Goal: Task Accomplishment & Management: Manage account settings

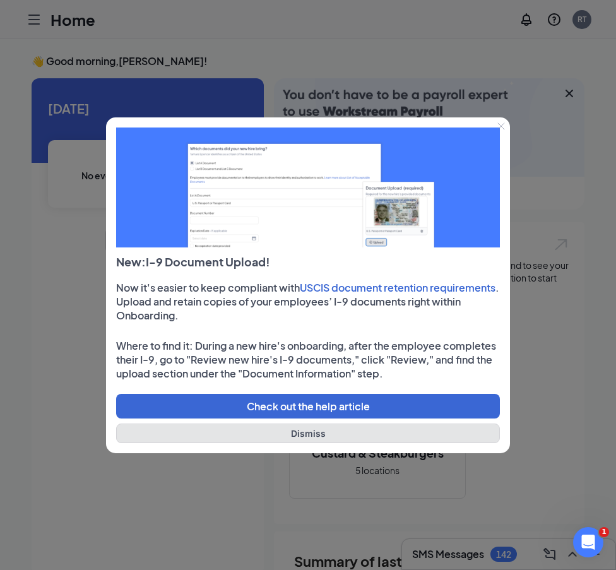
click at [307, 433] on button "Dismiss" at bounding box center [308, 433] width 384 height 20
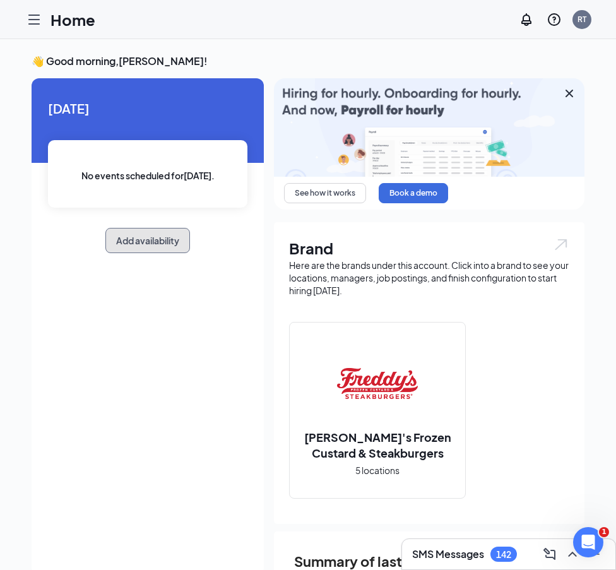
click at [134, 239] on button "Add availability" at bounding box center [147, 240] width 85 height 25
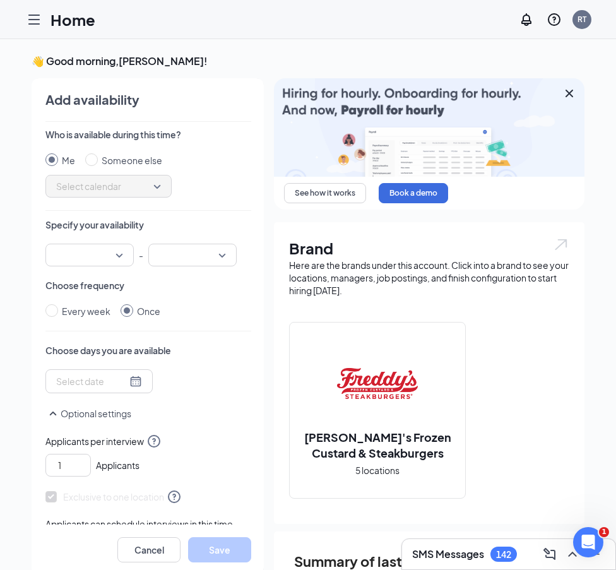
scroll to position [5, 0]
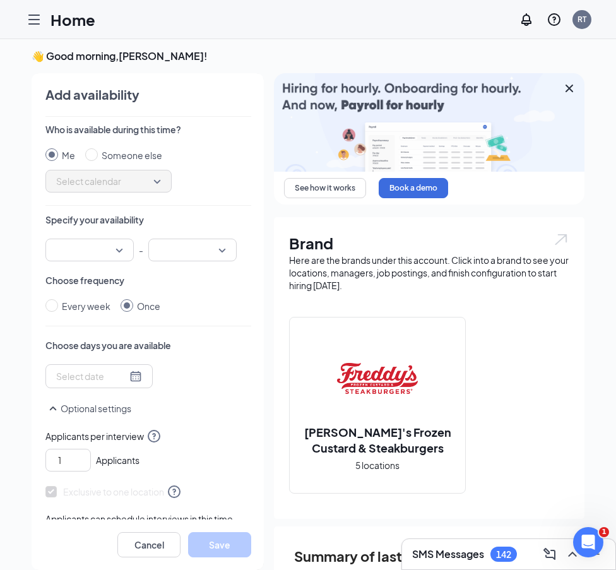
click at [37, 21] on icon "Hamburger" at bounding box center [33, 19] width 15 height 15
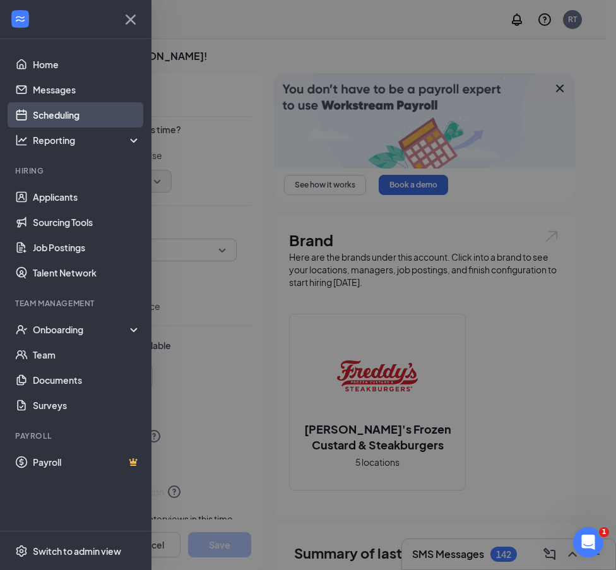
click at [54, 108] on link "Scheduling" at bounding box center [87, 114] width 108 height 25
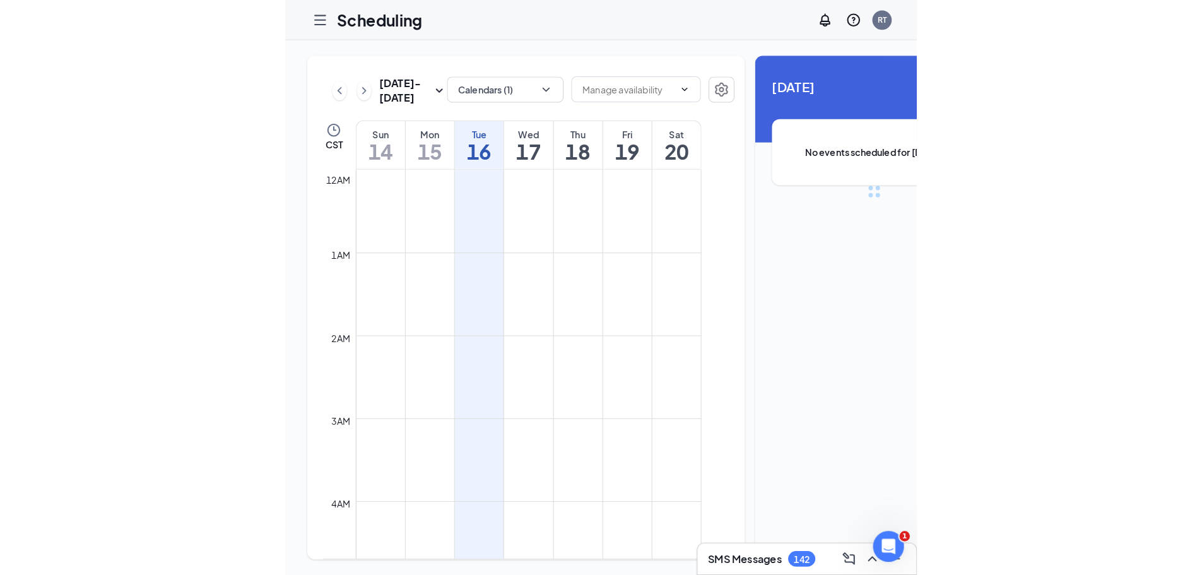
scroll to position [620, 0]
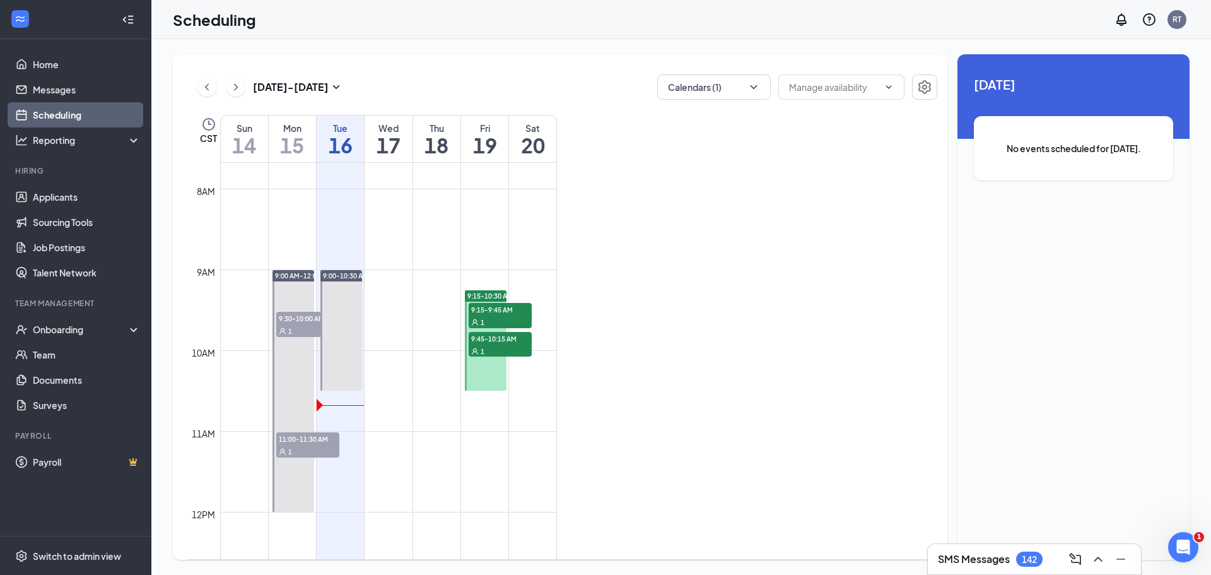
click at [319, 443] on span "11:00-11:30 AM" at bounding box center [307, 438] width 63 height 13
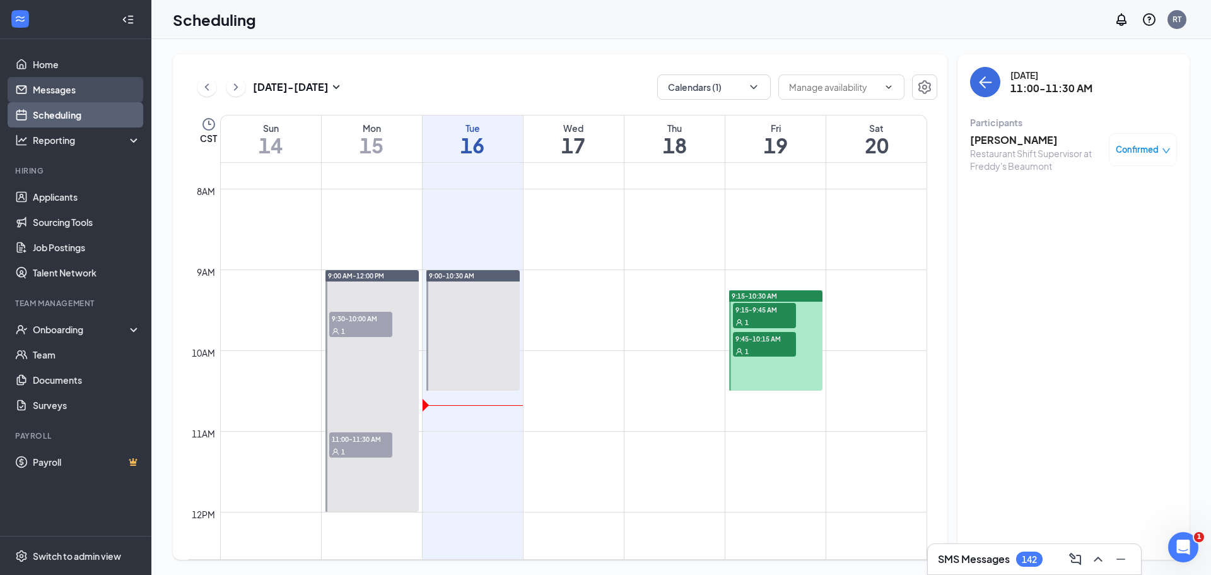
click at [57, 91] on link "Messages" at bounding box center [87, 89] width 108 height 25
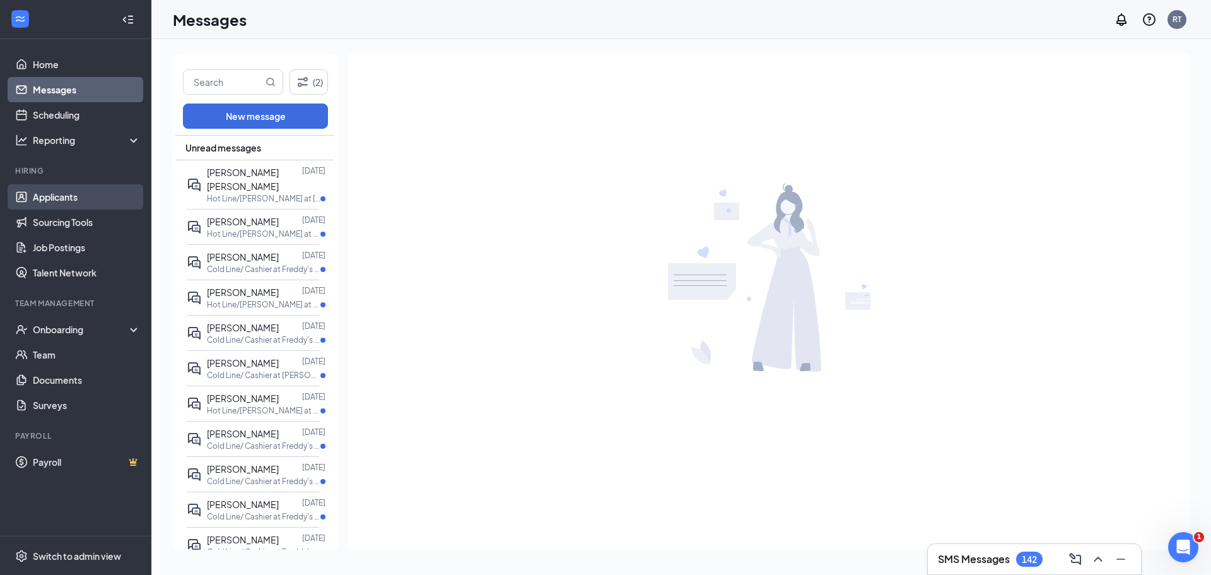
click at [73, 197] on link "Applicants" at bounding box center [87, 196] width 108 height 25
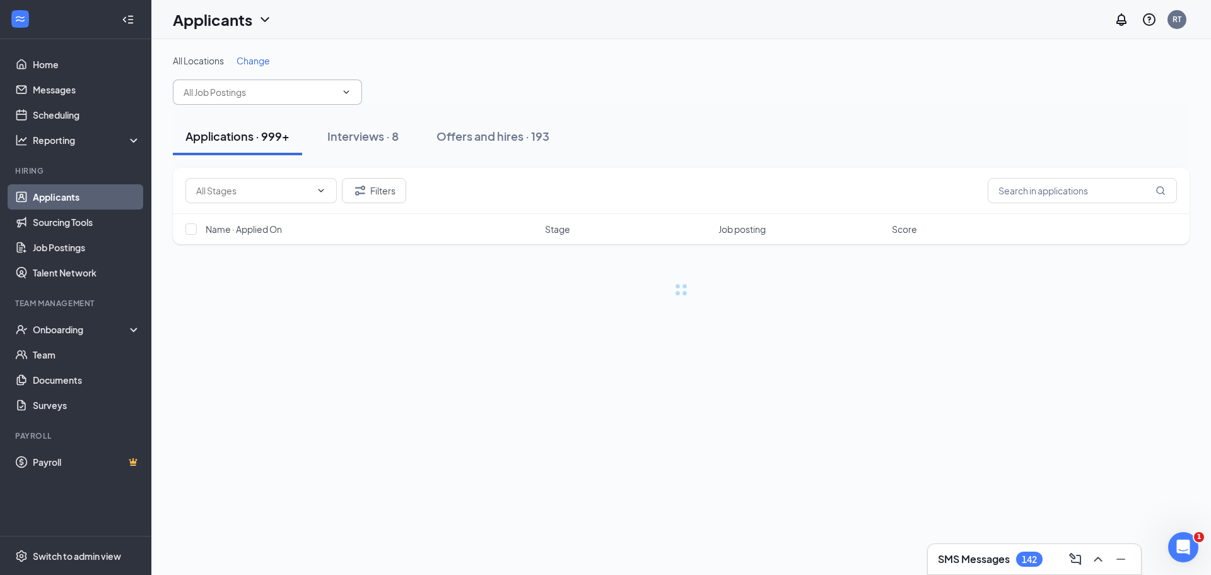
click at [230, 97] on input "text" at bounding box center [260, 92] width 153 height 14
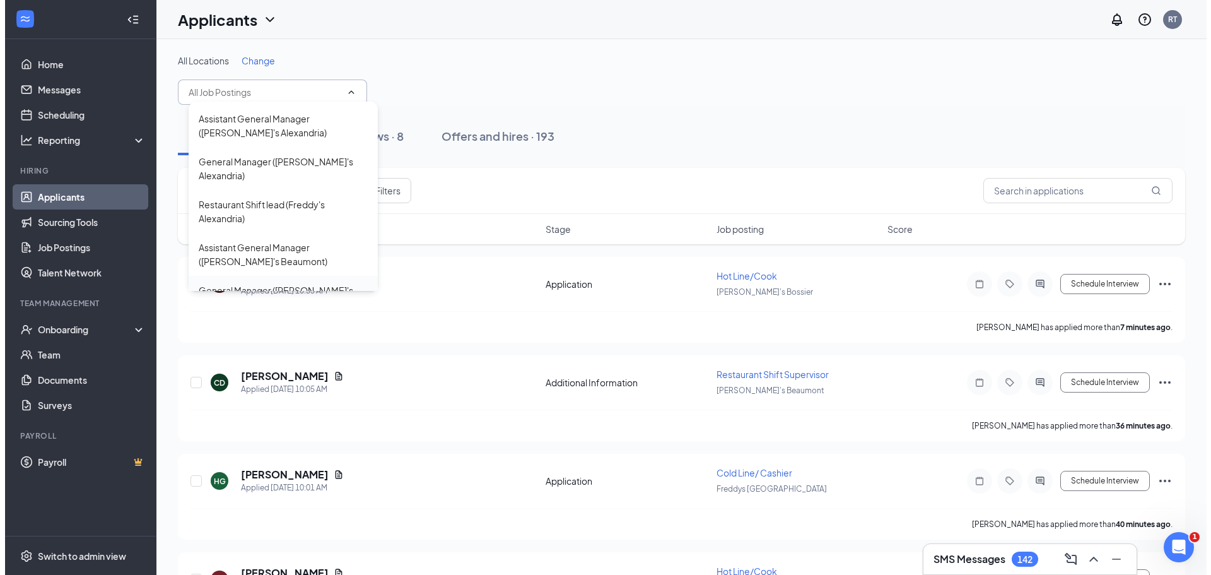
scroll to position [189, 0]
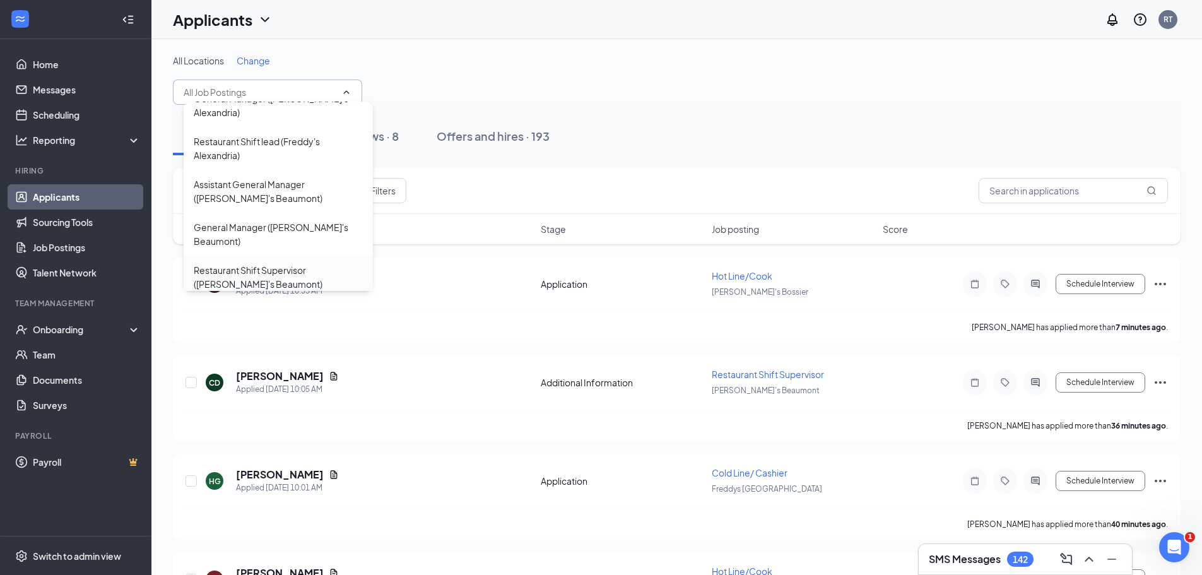
click at [224, 266] on div "Restaurant Shift Supervisor ([PERSON_NAME]'s Beaumont)" at bounding box center [278, 277] width 169 height 28
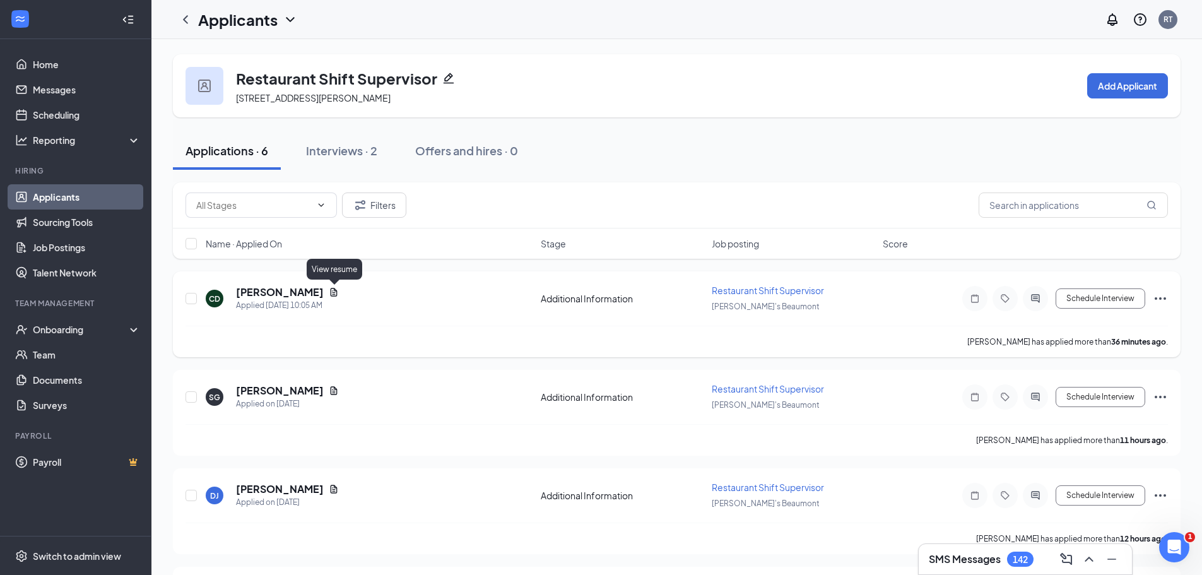
click at [333, 294] on icon "Document" at bounding box center [334, 292] width 7 height 8
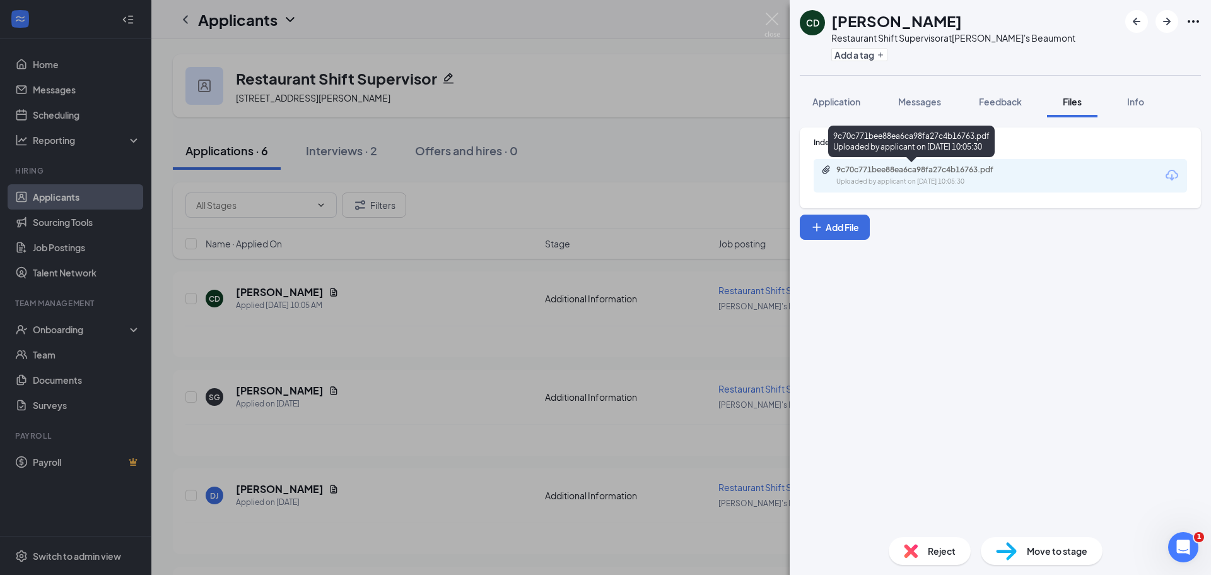
click at [912, 169] on div "9c70c771bee88ea6ca98fa27c4b16763.pdf" at bounding box center [925, 170] width 177 height 10
click at [942, 551] on span "Reject" at bounding box center [942, 551] width 28 height 14
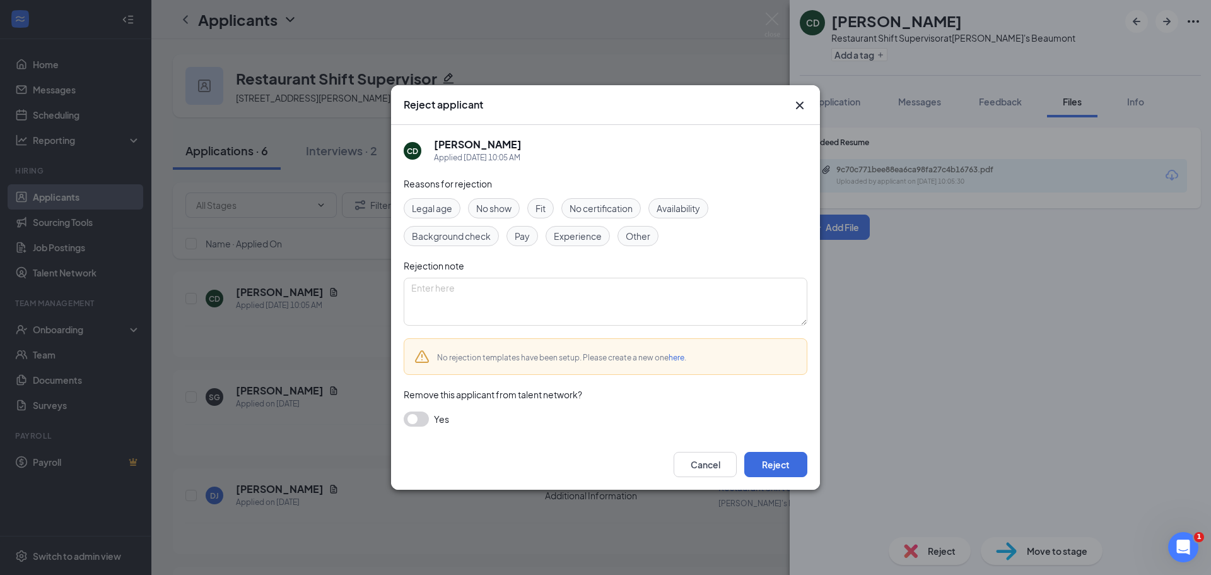
click at [582, 232] on span "Experience" at bounding box center [578, 236] width 48 height 14
click at [765, 466] on button "Reject" at bounding box center [775, 464] width 63 height 25
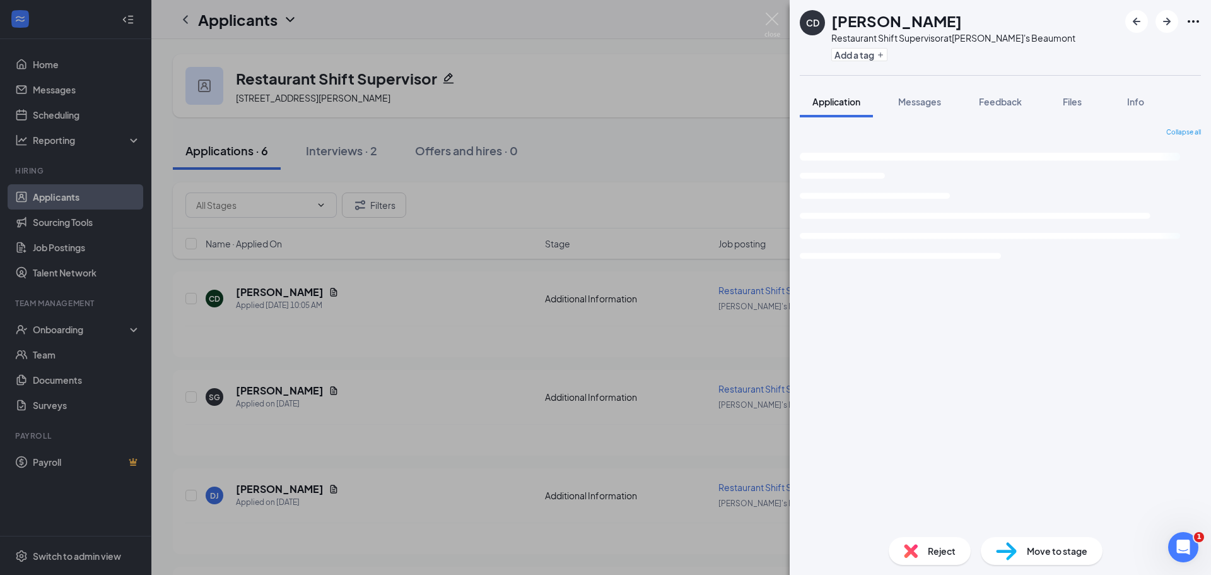
click at [319, 393] on div "CD [PERSON_NAME] Restaurant Shift Supervisor at Freddy's Beaumont Add a tag App…" at bounding box center [605, 287] width 1211 height 575
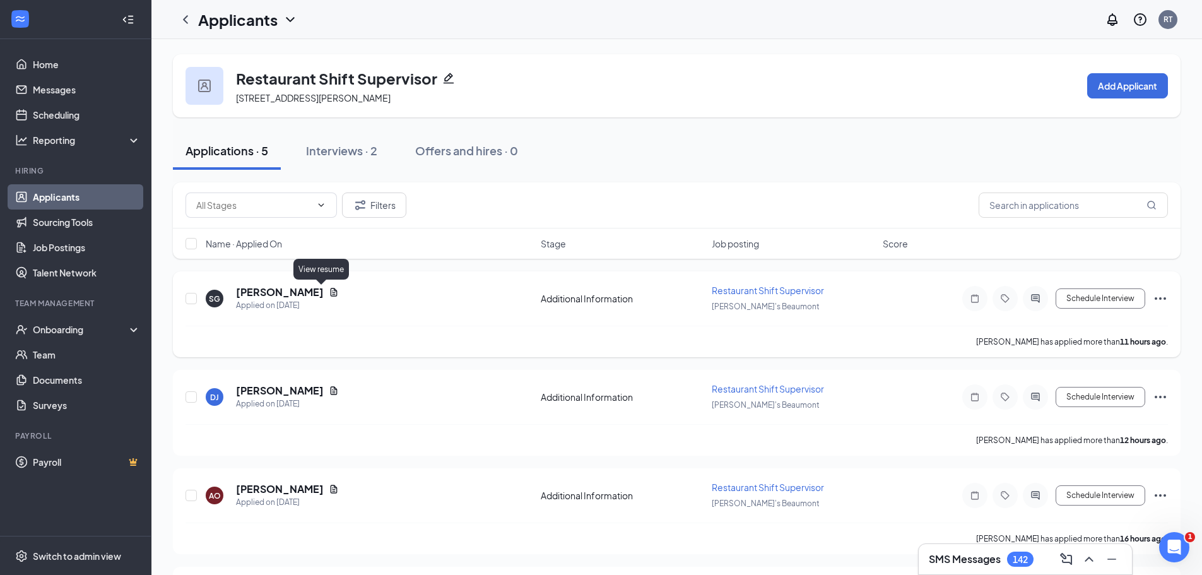
click at [331, 291] on icon "Document" at bounding box center [334, 292] width 7 height 8
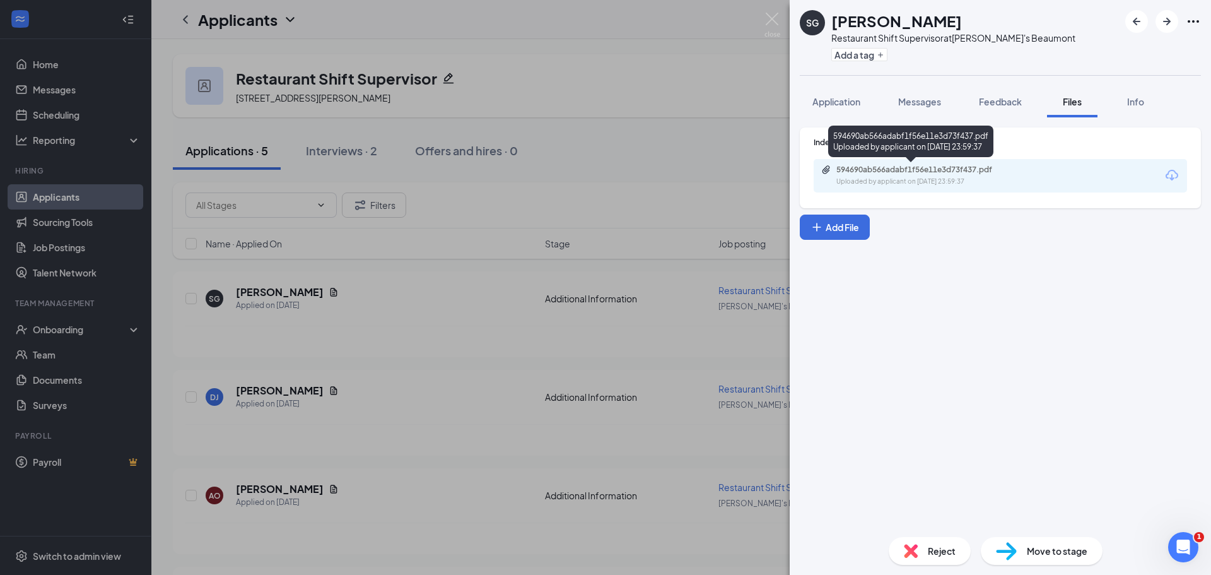
click at [904, 185] on div "Uploaded by applicant on [DATE] 23:59:37" at bounding box center [931, 182] width 189 height 10
